Goal: Complete application form

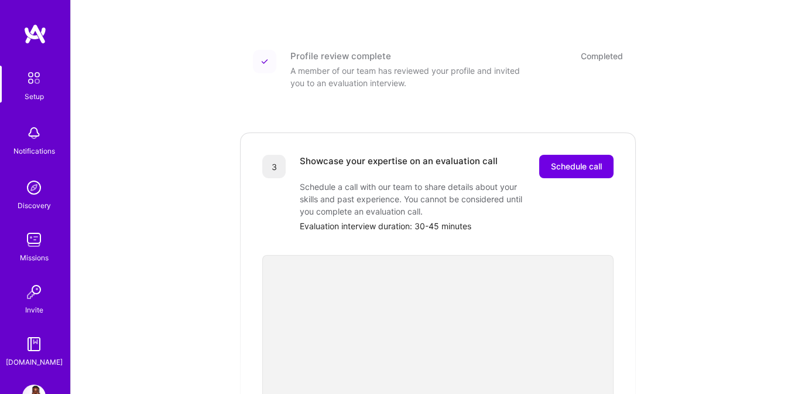
scroll to position [216, 0]
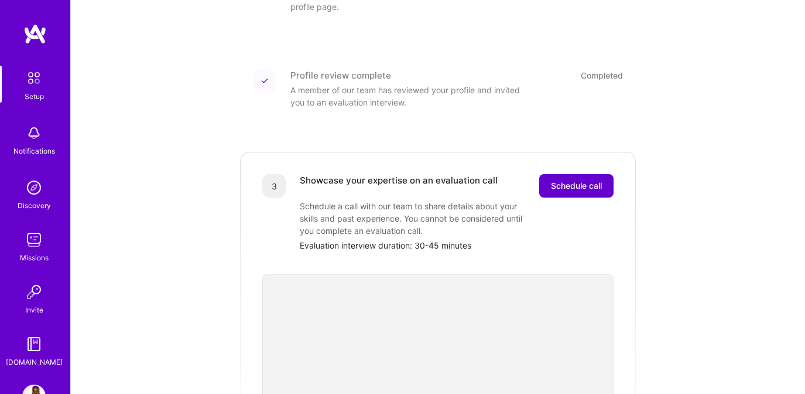
click at [551, 180] on span "Schedule call" at bounding box center [576, 186] width 51 height 12
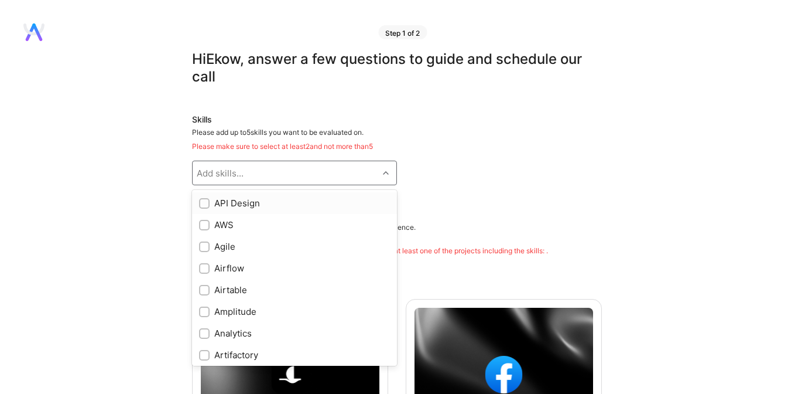
click at [379, 174] on div at bounding box center [387, 172] width 18 height 15
type input "g"
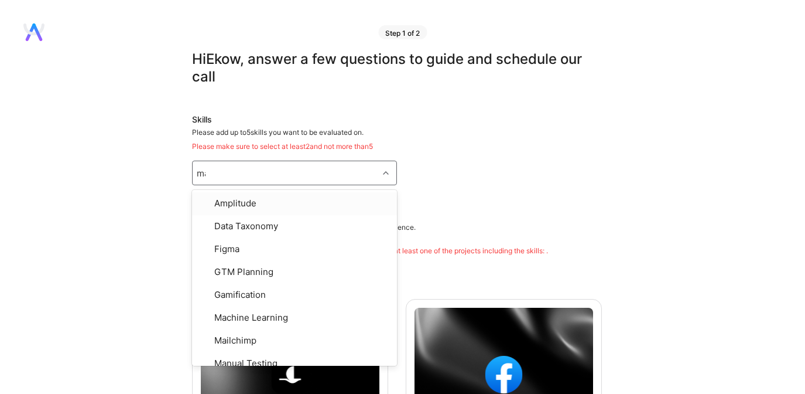
type input "mar"
type input "prod"
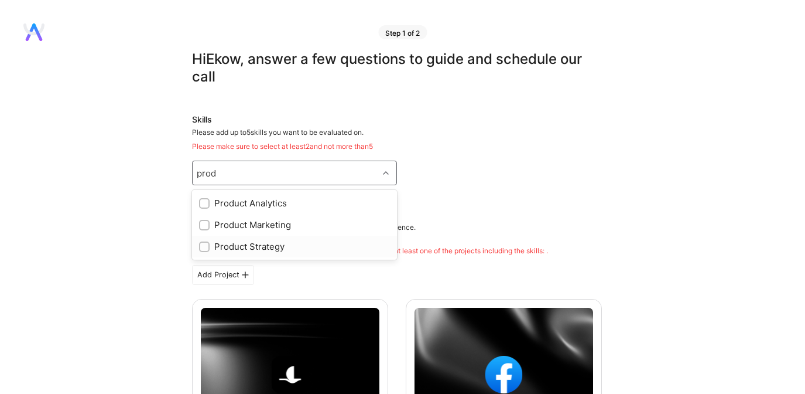
click at [325, 238] on div "Product Strategy" at bounding box center [294, 246] width 205 height 22
checkbox input "true"
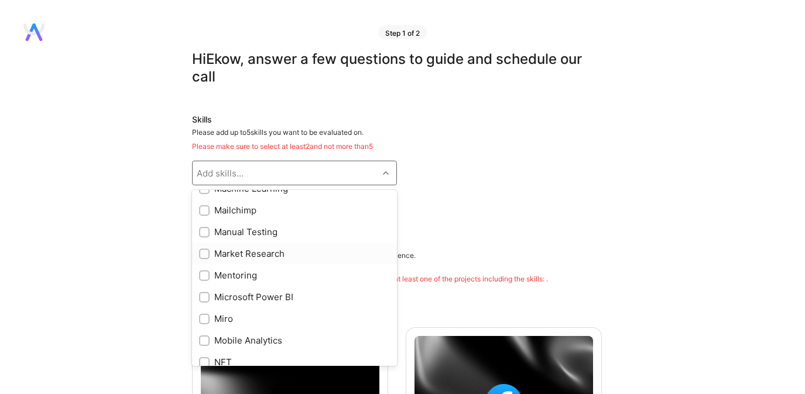
scroll to position [710, 0]
click at [312, 252] on div "Market Research" at bounding box center [294, 251] width 191 height 12
checkbox input "true"
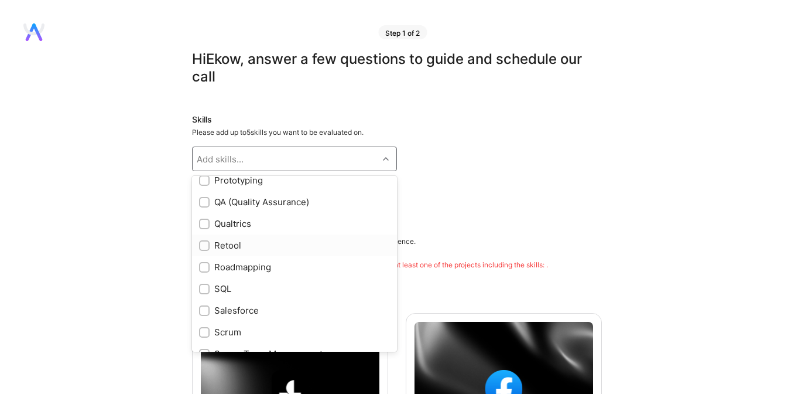
scroll to position [1115, 0]
click at [312, 259] on div "Roadmapping" at bounding box center [294, 265] width 191 height 12
checkbox input "true"
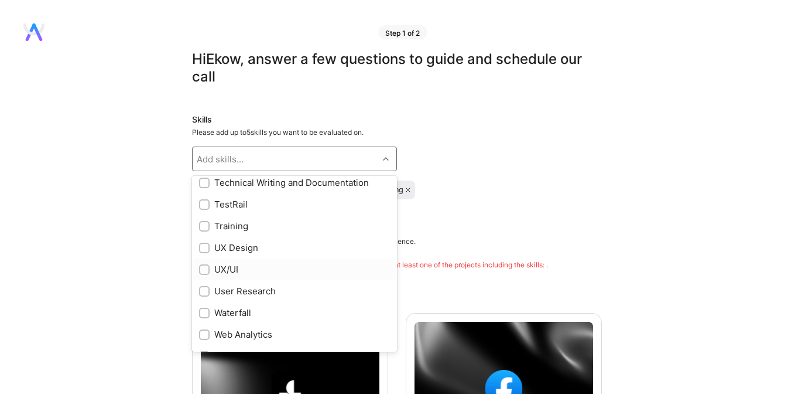
scroll to position [1489, 0]
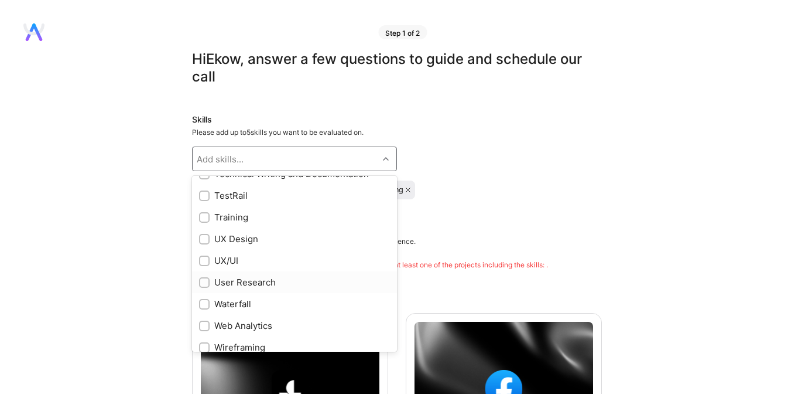
click at [313, 277] on div "User Research" at bounding box center [294, 282] width 191 height 12
checkbox input "true"
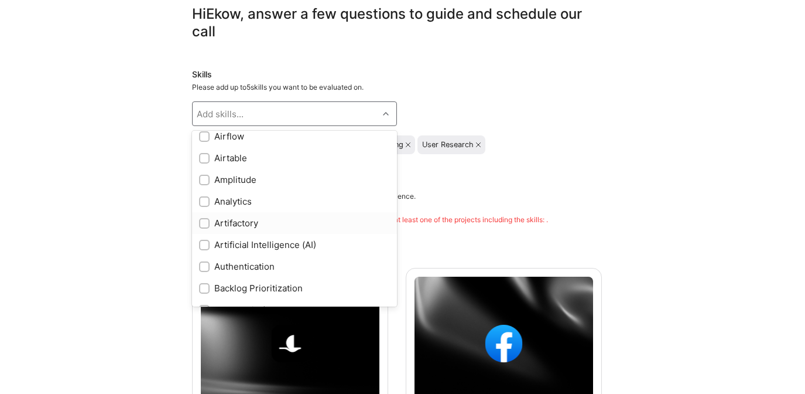
scroll to position [75, 0]
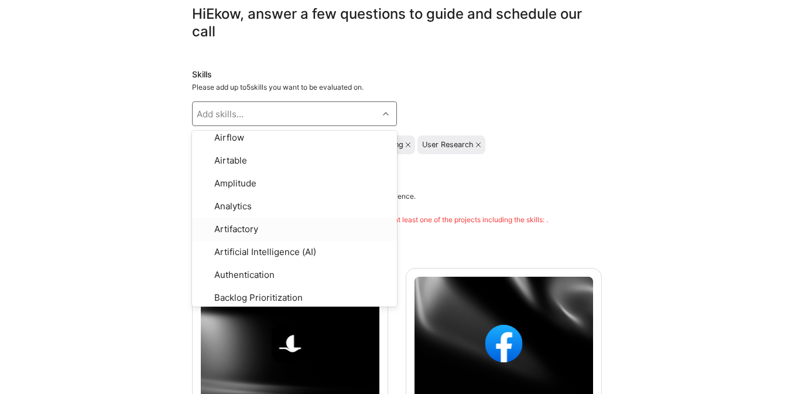
click at [425, 207] on div "Please select projects that best represent your skills and experience. Be prepa…" at bounding box center [370, 207] width 356 height 33
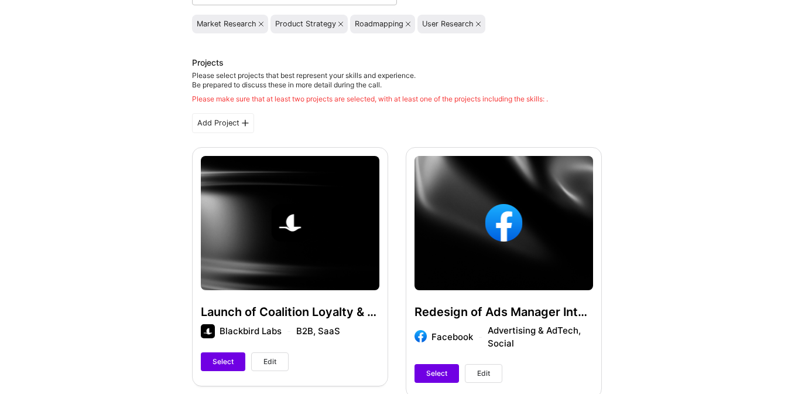
scroll to position [176, 0]
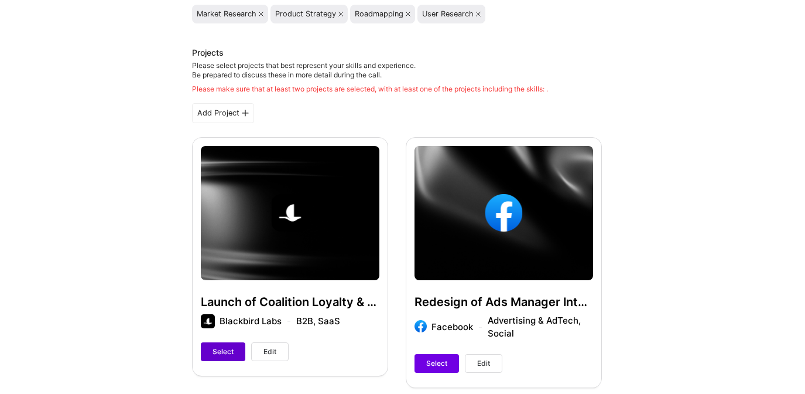
click at [224, 351] on span "Select" at bounding box center [223, 351] width 21 height 11
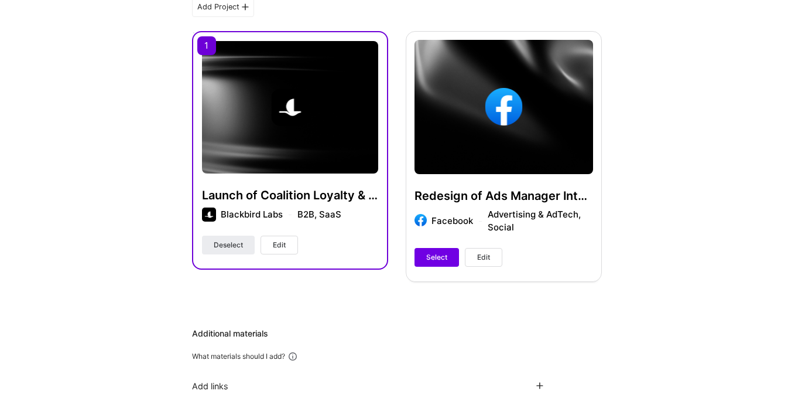
scroll to position [278, 0]
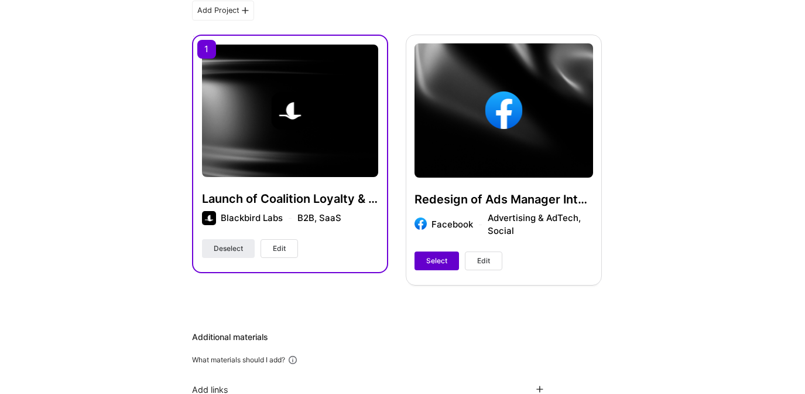
click at [422, 252] on button "Select" at bounding box center [437, 260] width 45 height 19
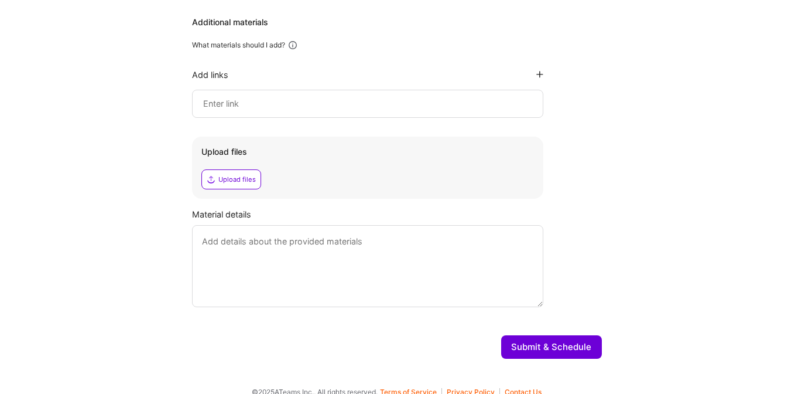
scroll to position [593, 0]
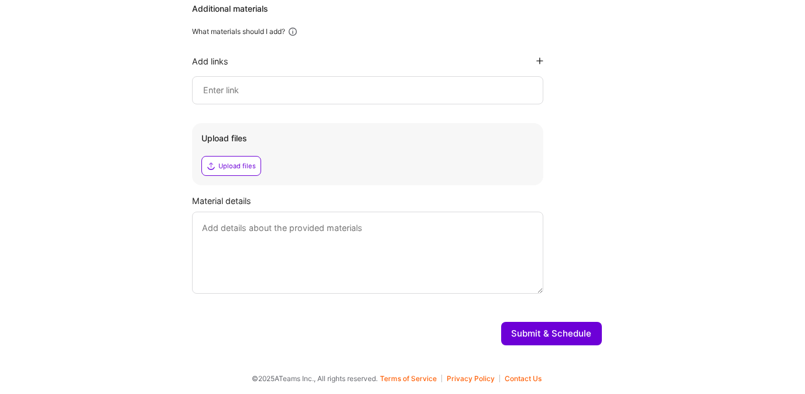
click at [535, 331] on button "Submit & Schedule" at bounding box center [551, 333] width 101 height 23
